Goal: Transaction & Acquisition: Purchase product/service

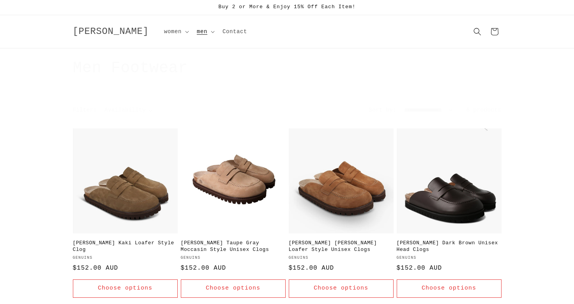
scroll to position [259, 0]
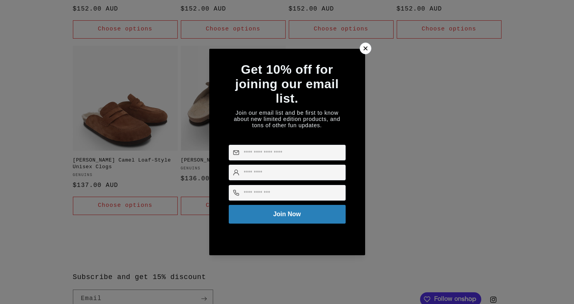
click at [367, 48] on icon at bounding box center [366, 48] width 8 height 8
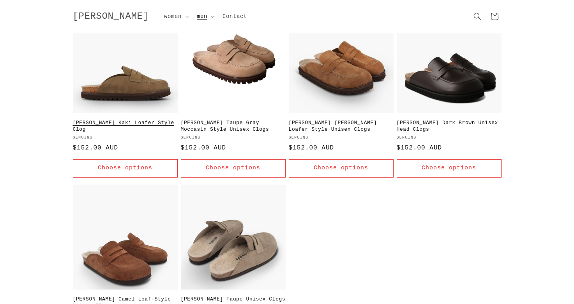
scroll to position [112, 0]
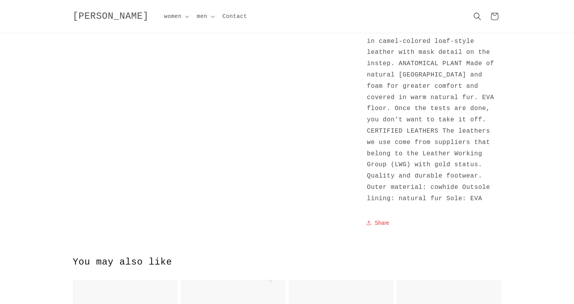
scroll to position [357, 0]
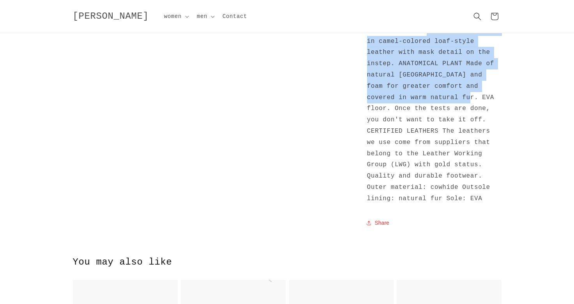
drag, startPoint x: 428, startPoint y: 57, endPoint x: 460, endPoint y: 122, distance: 72.4
click at [460, 122] on span "Genuins clog with anatomical sole in camel-colored loaf-style leather with mask…" at bounding box center [432, 115] width 131 height 176
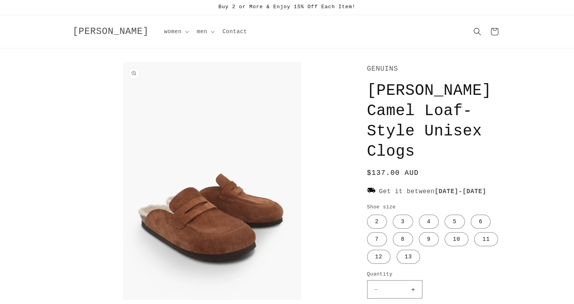
scroll to position [0, 0]
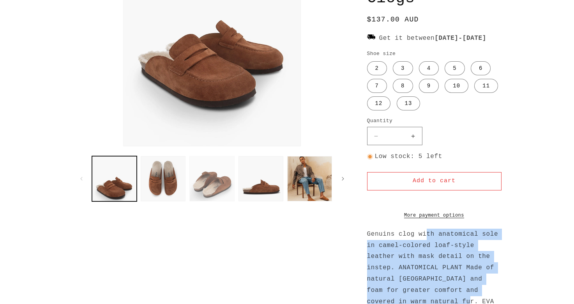
click at [206, 183] on button "Load image 3 in gallery view" at bounding box center [212, 178] width 45 height 45
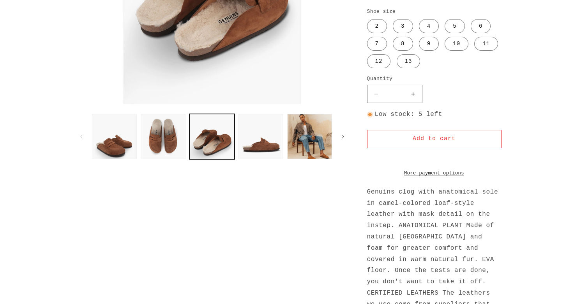
scroll to position [198, 0]
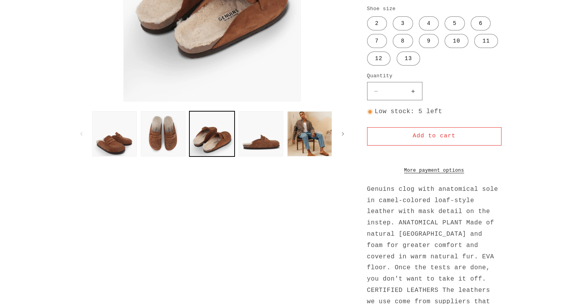
drag, startPoint x: 309, startPoint y: 131, endPoint x: 438, endPoint y: 411, distance: 308.3
drag, startPoint x: 317, startPoint y: 131, endPoint x: 454, endPoint y: 393, distance: 295.0
drag, startPoint x: 312, startPoint y: 131, endPoint x: 441, endPoint y: 511, distance: 401.2
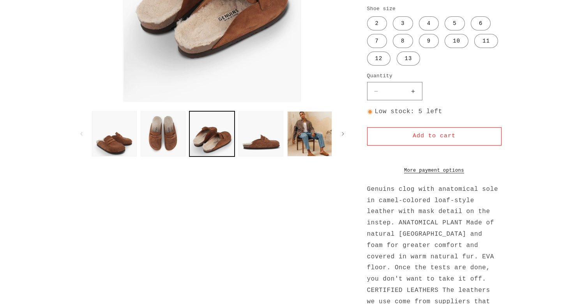
drag, startPoint x: 308, startPoint y: 141, endPoint x: 513, endPoint y: 613, distance: 514.4
click at [317, 129] on button "Load image 5 in gallery view" at bounding box center [309, 133] width 45 height 45
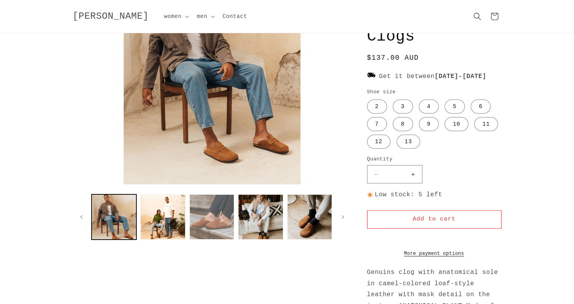
scroll to position [115, 0]
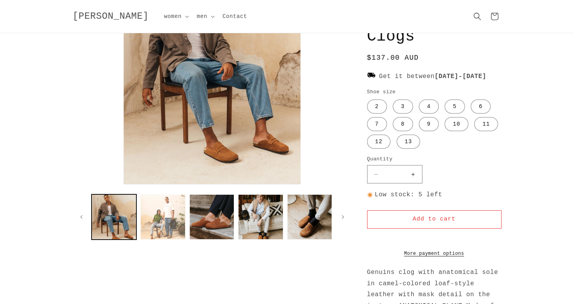
click at [164, 213] on button "Load image 6 in gallery view" at bounding box center [162, 216] width 45 height 45
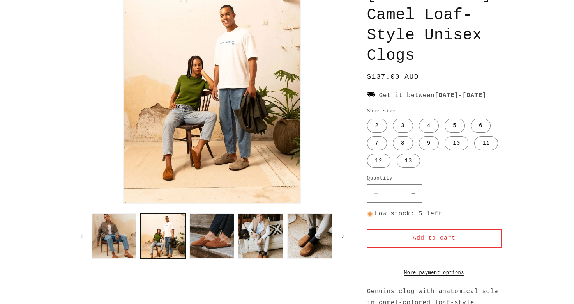
scroll to position [96, 0]
click at [218, 227] on button "Load image 7 in gallery view" at bounding box center [212, 235] width 45 height 45
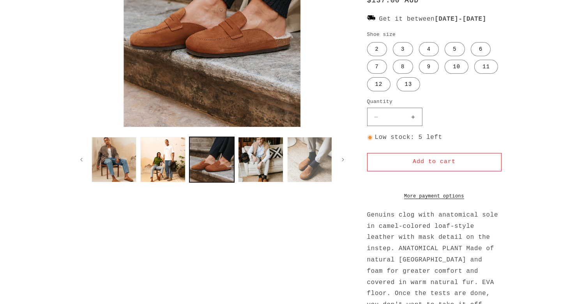
scroll to position [173, 0]
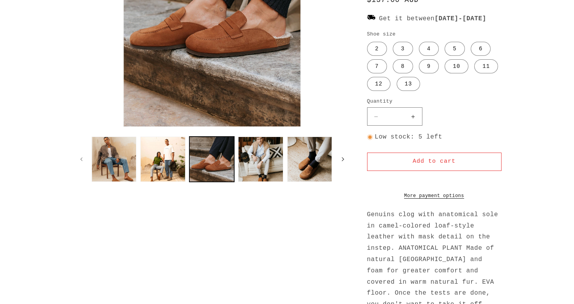
click at [343, 159] on icon "Slide right" at bounding box center [343, 159] width 3 height 9
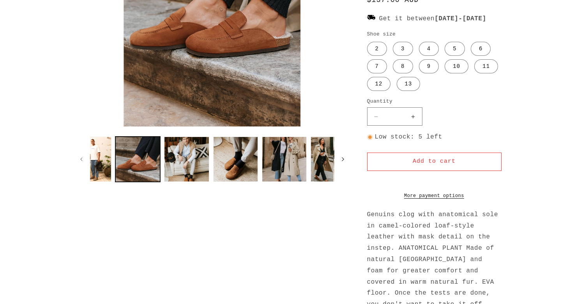
scroll to position [0, 293]
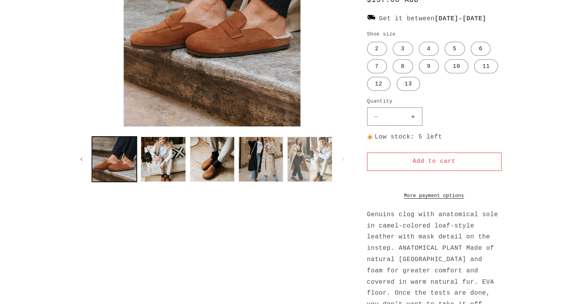
click at [317, 160] on button "Load image 11 in gallery view" at bounding box center [309, 159] width 45 height 45
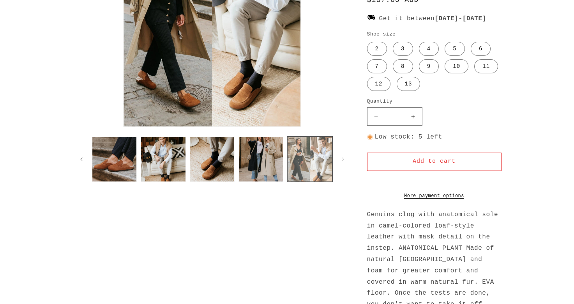
scroll to position [62, 0]
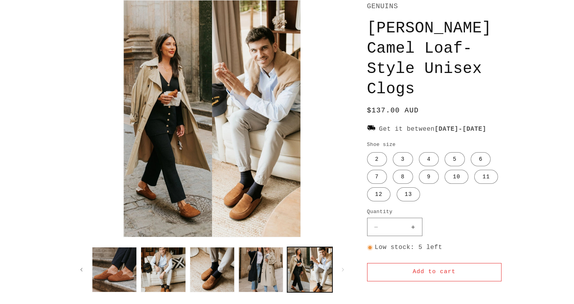
drag, startPoint x: 268, startPoint y: 126, endPoint x: 418, endPoint y: 312, distance: 239.4
click at [260, 269] on button "Load image 10 in gallery view" at bounding box center [261, 269] width 45 height 45
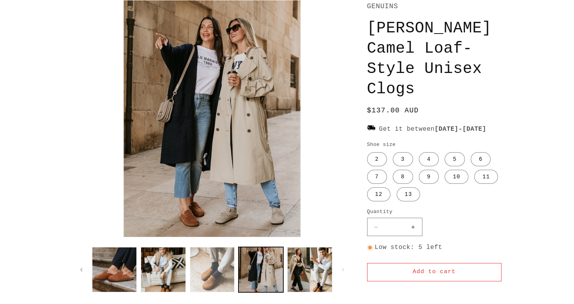
click at [218, 270] on button "Load image 9 in gallery view" at bounding box center [212, 269] width 45 height 45
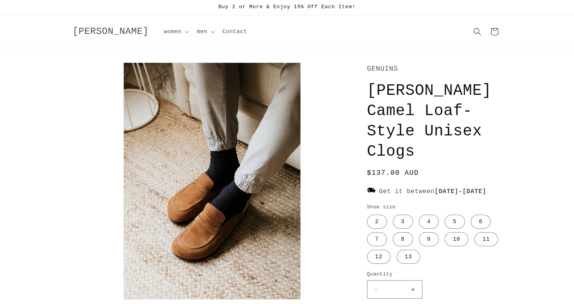
scroll to position [0, 0]
drag, startPoint x: 371, startPoint y: 69, endPoint x: 431, endPoint y: 69, distance: 60.1
click at [431, 69] on p "GENUINS" at bounding box center [434, 68] width 135 height 12
copy p "GENUINS"
click at [164, 30] on span "women" at bounding box center [173, 31] width 18 height 7
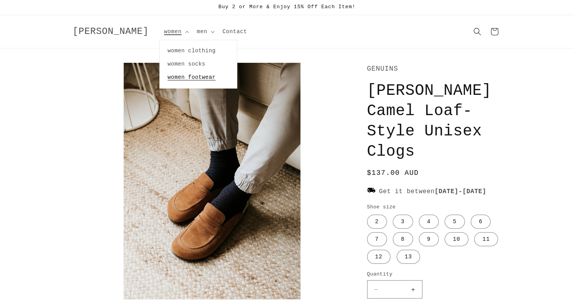
click at [167, 75] on link "women footwear" at bounding box center [198, 77] width 77 height 13
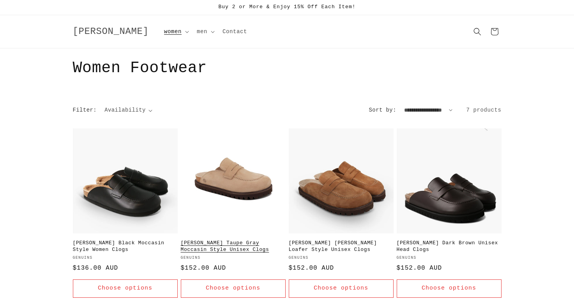
click at [252, 240] on link "[PERSON_NAME] Taupe Gray Moccasin Style Unisex Clogs" at bounding box center [233, 246] width 105 height 13
